Goal: Find specific page/section: Find specific page/section

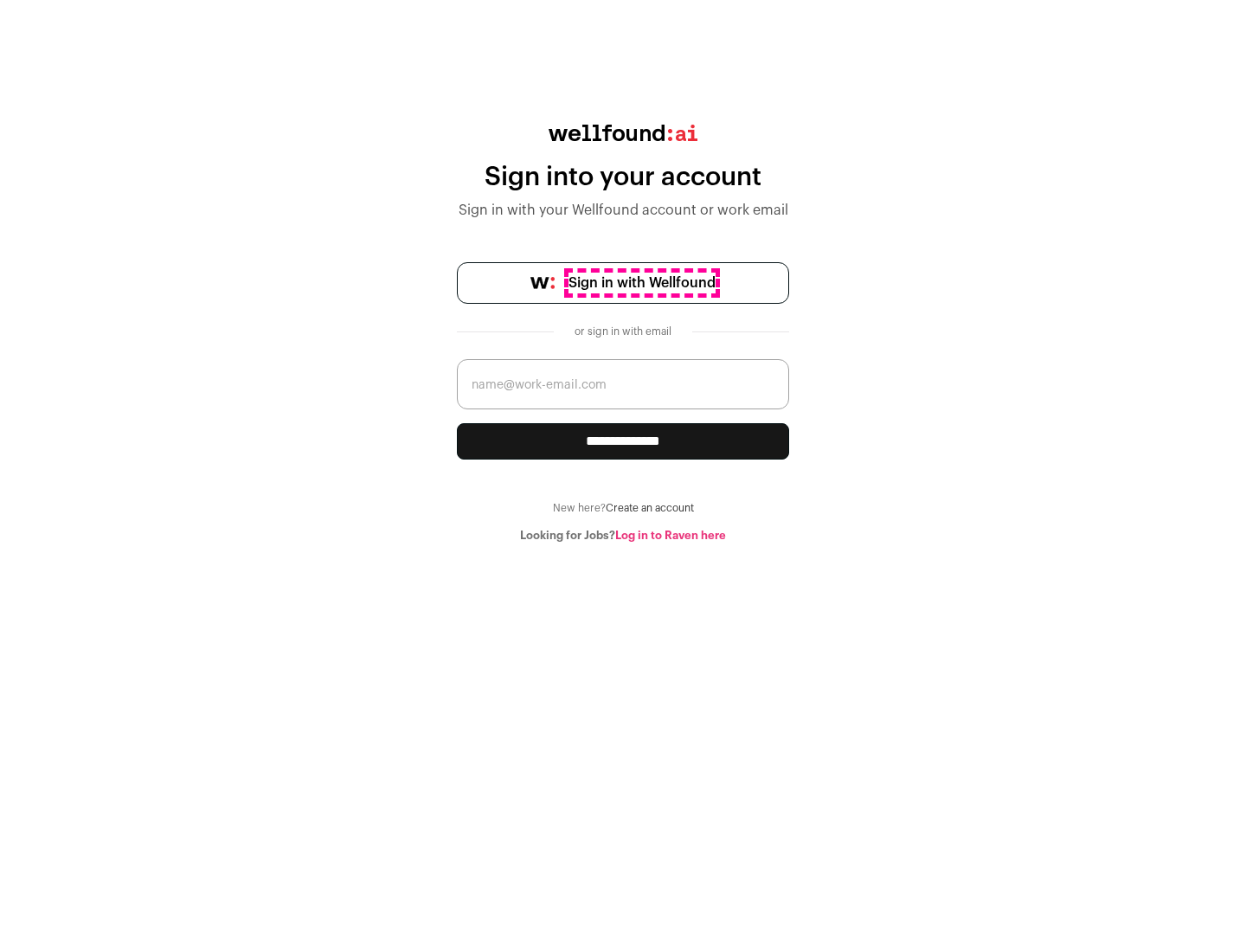
click at [641, 283] on span "Sign in with Wellfound" at bounding box center [642, 282] width 147 height 21
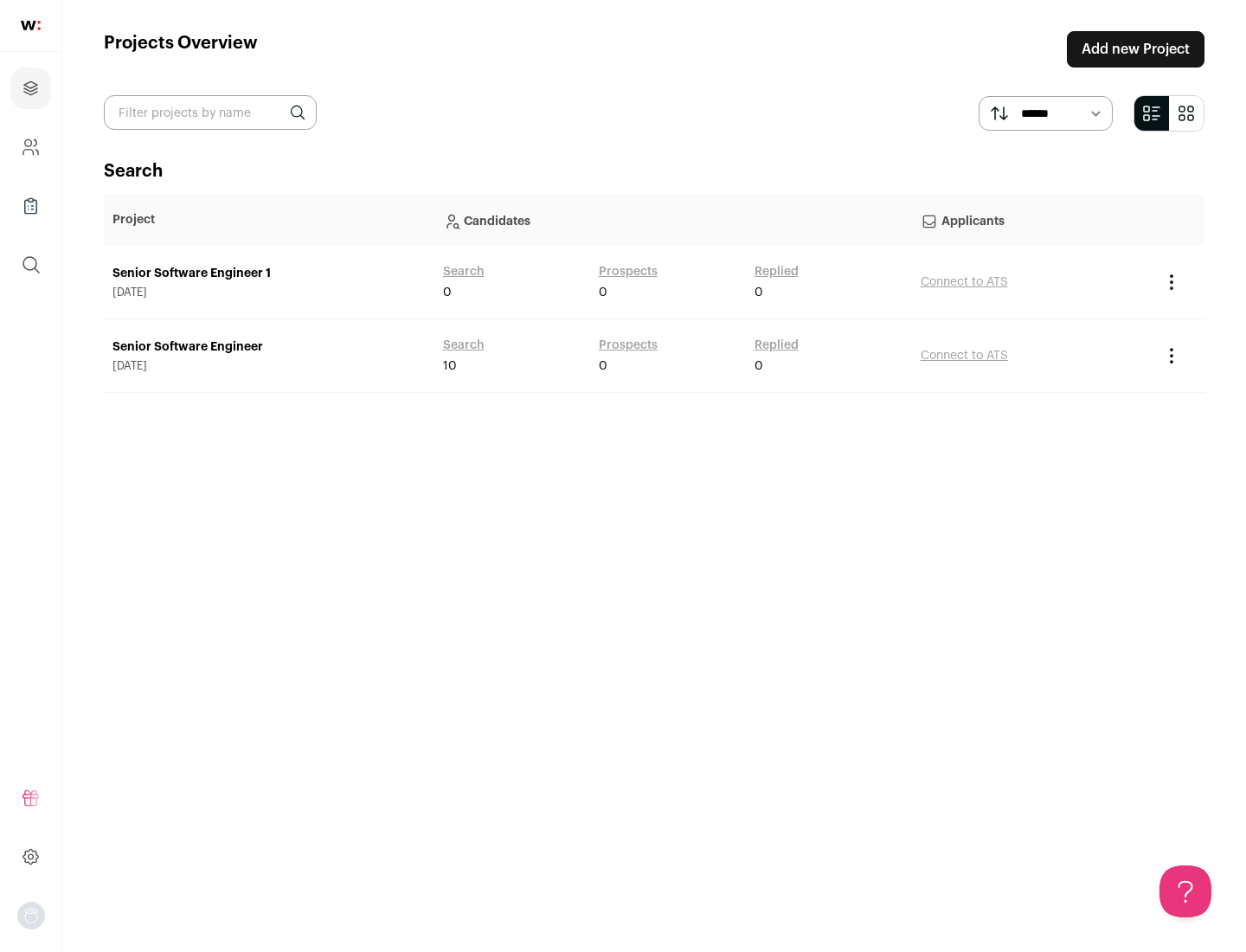
click at [269, 347] on link "Senior Software Engineer" at bounding box center [269, 346] width 313 height 17
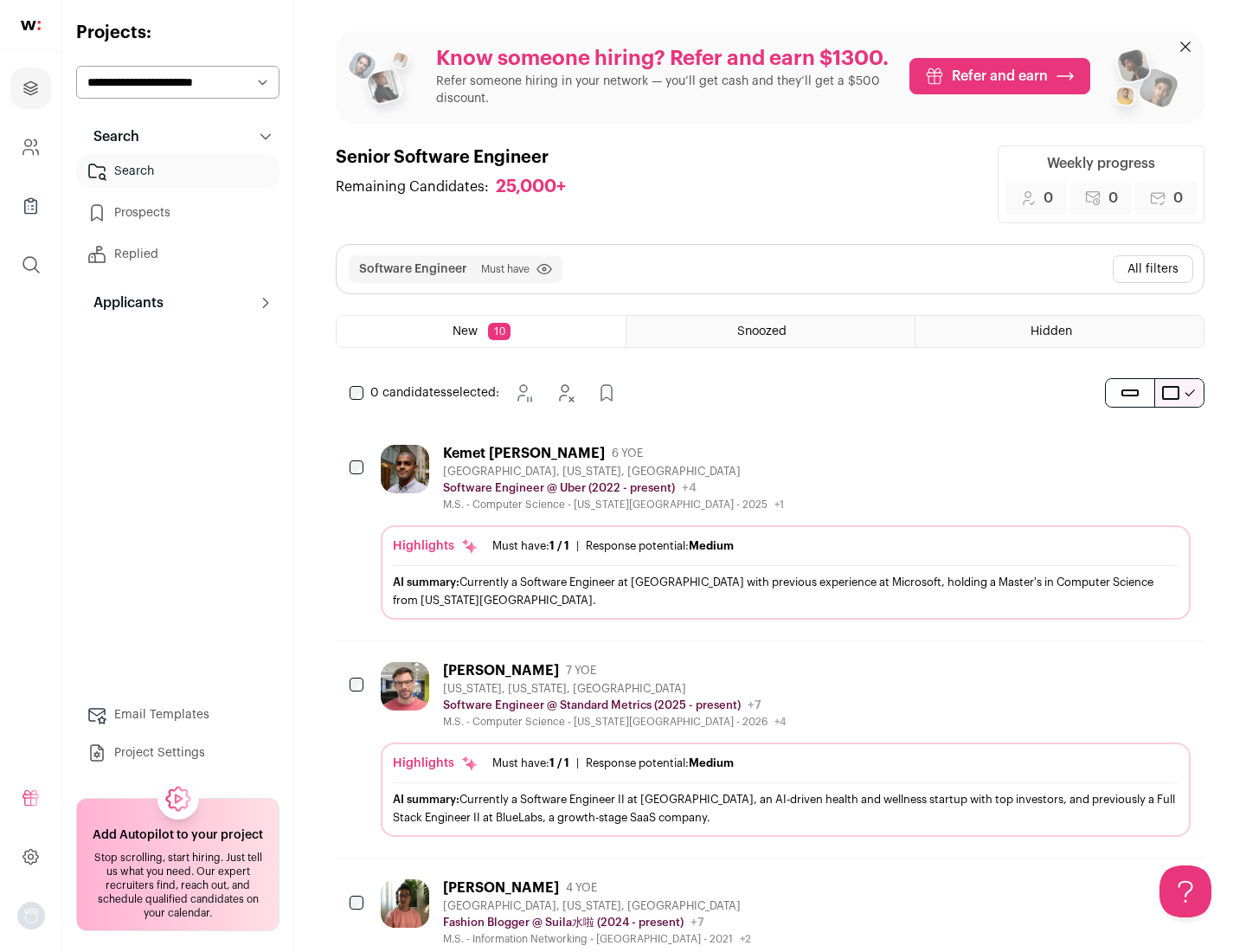
scroll to position [56, 0]
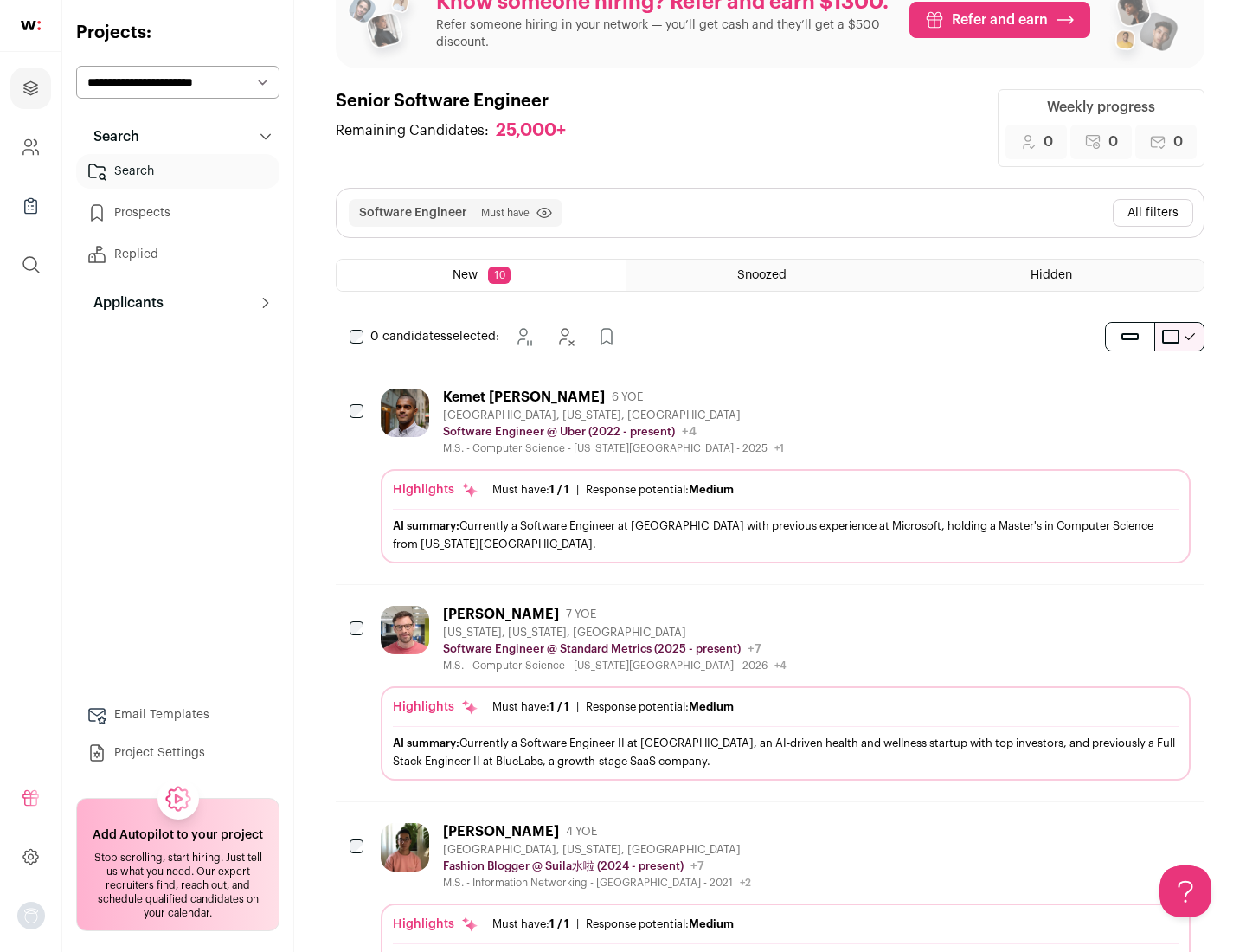
click at [770, 476] on div "Highlights Must have: 1 / 1 How many must haves have been fulfilled? | Response…" at bounding box center [786, 516] width 810 height 94
